Goal: Task Accomplishment & Management: Manage account settings

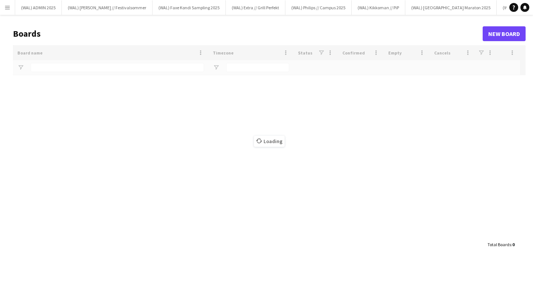
type input "*****"
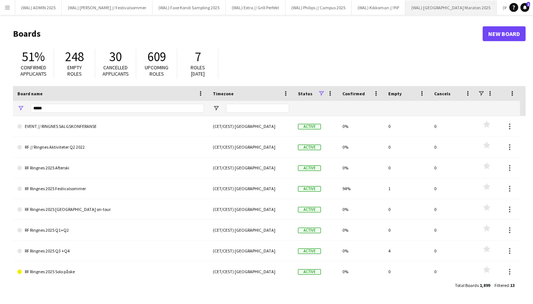
click at [415, 9] on button "(WAL) [GEOGRAPHIC_DATA] 2025 Close" at bounding box center [452, 7] width 92 height 14
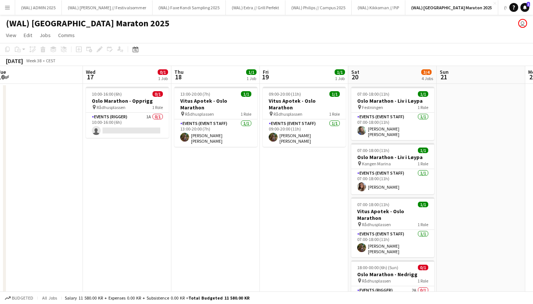
scroll to position [0, 283]
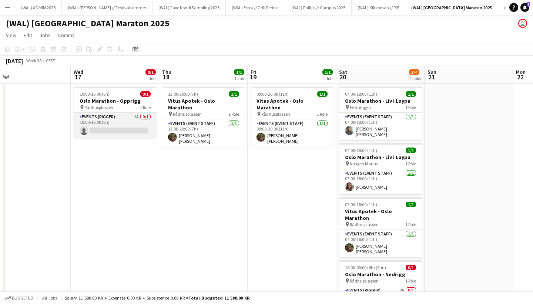
click at [136, 118] on app-card-role "Events (Rigger) 1A 0/1 10:00-16:00 (6h) single-neutral-actions" at bounding box center [115, 125] width 83 height 25
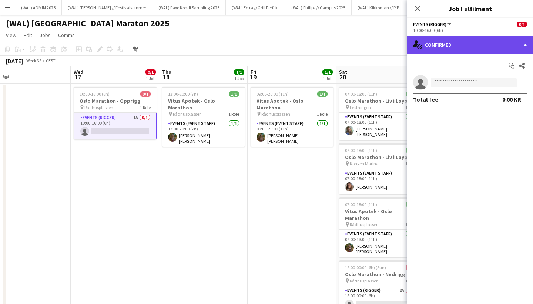
click at [434, 51] on div "single-neutral-actions-check-2 Confirmed" at bounding box center [471, 45] width 126 height 18
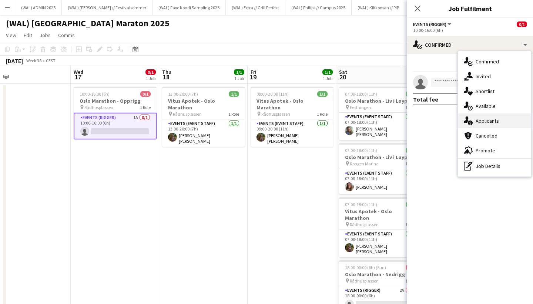
click at [484, 119] on div "single-neutral-actions-information Applicants" at bounding box center [494, 120] width 73 height 15
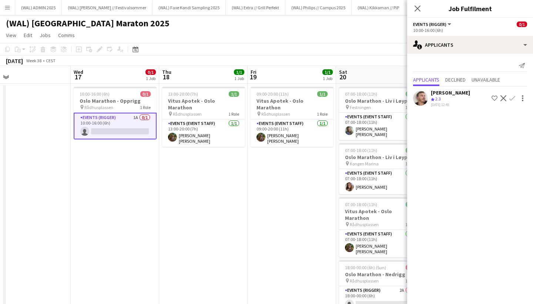
click at [424, 95] on app-user-avatar at bounding box center [420, 98] width 15 height 15
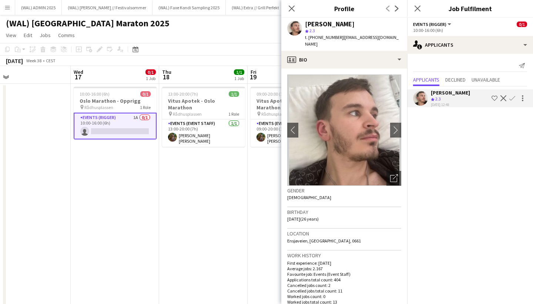
click at [424, 98] on app-user-avatar at bounding box center [420, 98] width 15 height 15
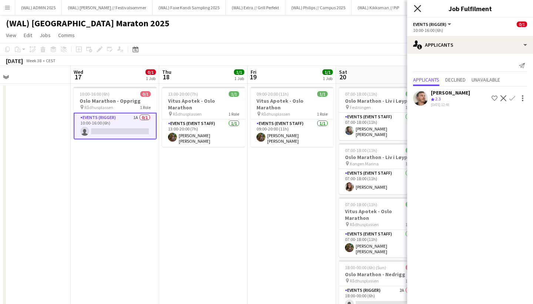
click at [418, 7] on icon "Close pop-in" at bounding box center [417, 8] width 7 height 7
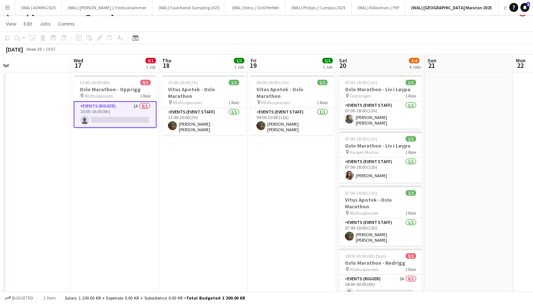
scroll to position [11, 0]
click at [113, 66] on app-board-header-date "Wed 17 0/1 1 Job" at bounding box center [115, 63] width 89 height 18
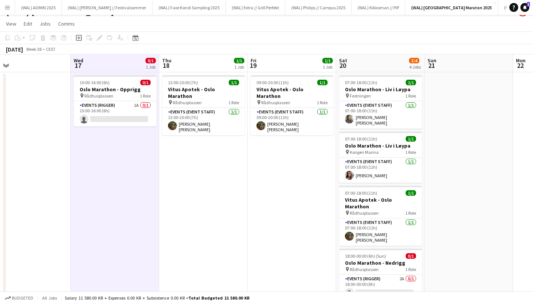
scroll to position [0, 0]
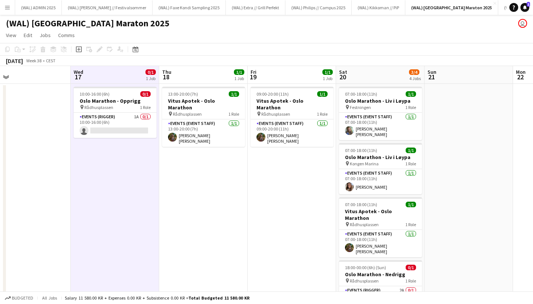
click at [11, 5] on button "Menu" at bounding box center [7, 7] width 15 height 15
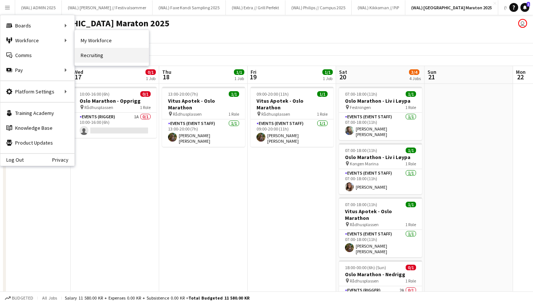
click at [91, 51] on link "Recruiting" at bounding box center [112, 55] width 74 height 15
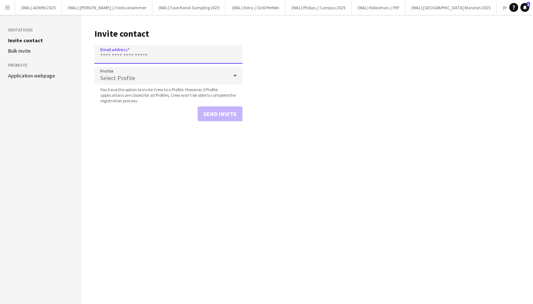
click at [135, 57] on input "Email address" at bounding box center [168, 54] width 148 height 19
type input "**********"
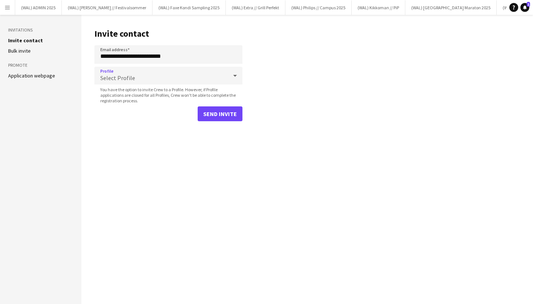
click at [182, 77] on div "Select Profile" at bounding box center [160, 76] width 133 height 18
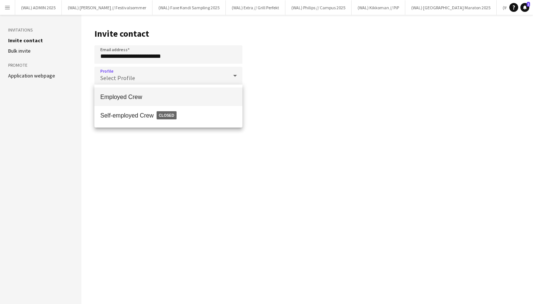
click at [147, 96] on span "Employed Crew" at bounding box center [168, 96] width 136 height 7
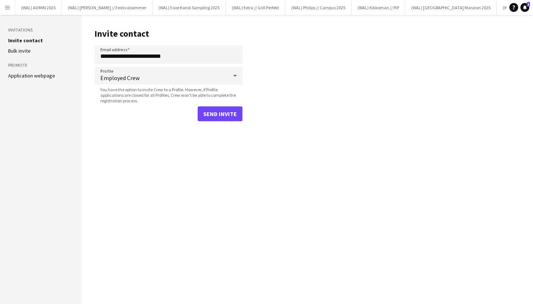
click at [220, 115] on button "Send invite" at bounding box center [220, 113] width 45 height 15
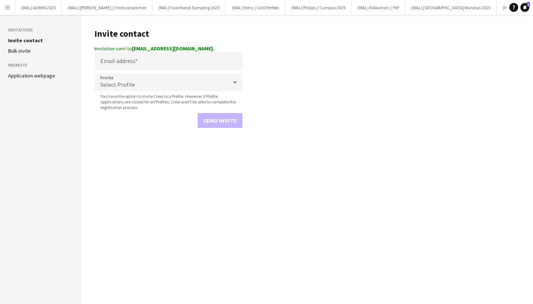
click at [300, 92] on main "Invite contact Invitation sent to [EMAIL_ADDRESS][DOMAIN_NAME]. Email address P…" at bounding box center [308, 159] width 452 height 289
click at [164, 8] on button "(WAL) Faxe Kondi Sampling 2025 Close" at bounding box center [189, 7] width 73 height 14
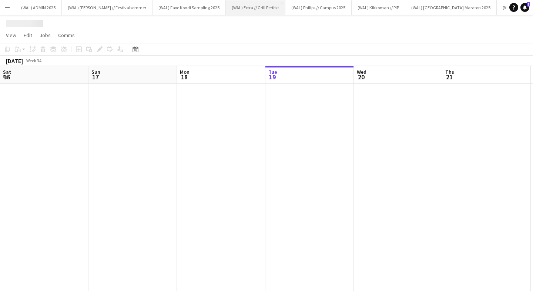
scroll to position [0, 177]
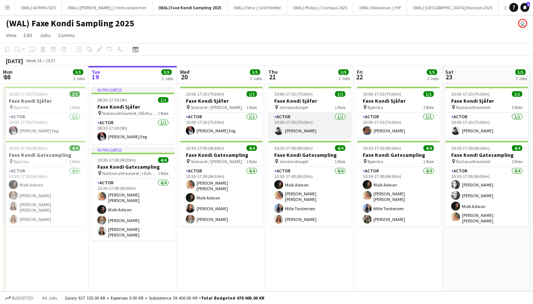
click at [290, 130] on app-card-role "Actor [DATE] 10:00-17:30 (7h30m) [PERSON_NAME]" at bounding box center [310, 125] width 83 height 25
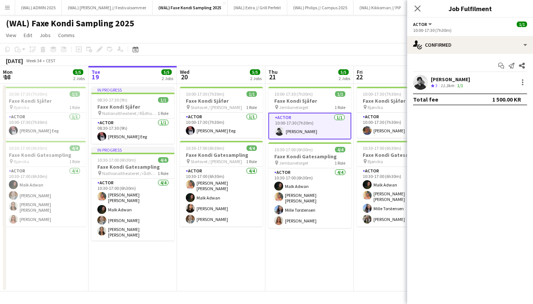
click at [441, 74] on div "Start chat Send notification Share [PERSON_NAME] Crew rating 3 11.3km 1/1 Total…" at bounding box center [471, 82] width 126 height 57
click at [439, 80] on div "[PERSON_NAME]" at bounding box center [450, 79] width 39 height 7
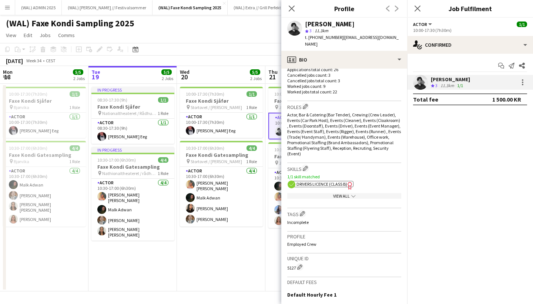
scroll to position [210, 0]
drag, startPoint x: 304, startPoint y: 143, endPoint x: 292, endPoint y: 104, distance: 40.7
click at [292, 112] on div "Actor, Bar & Catering (Bar Tender), Crewing (Crew Leader), Events (Car Park Hos…" at bounding box center [344, 134] width 114 height 44
click at [312, 164] on h3 "Skills Edit crew company skills" at bounding box center [344, 168] width 114 height 8
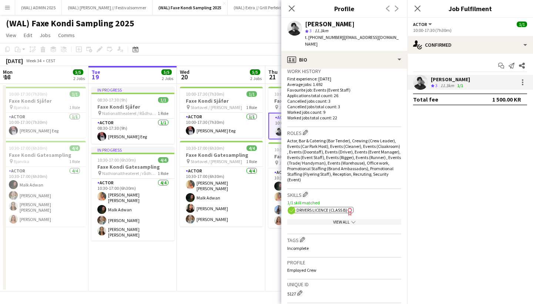
scroll to position [173, 0]
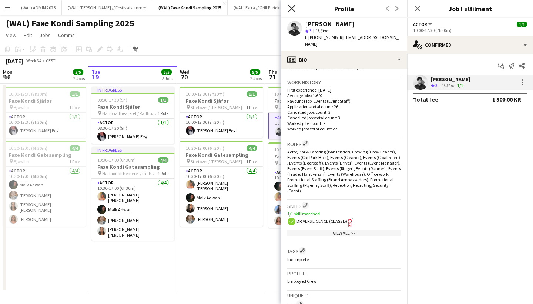
click at [293, 7] on icon "Close pop-in" at bounding box center [291, 8] width 7 height 7
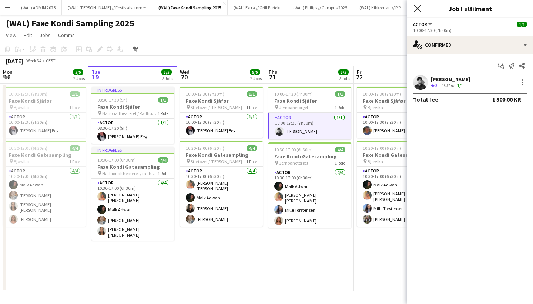
click at [415, 11] on icon at bounding box center [417, 8] width 7 height 7
